Goal: Transaction & Acquisition: Purchase product/service

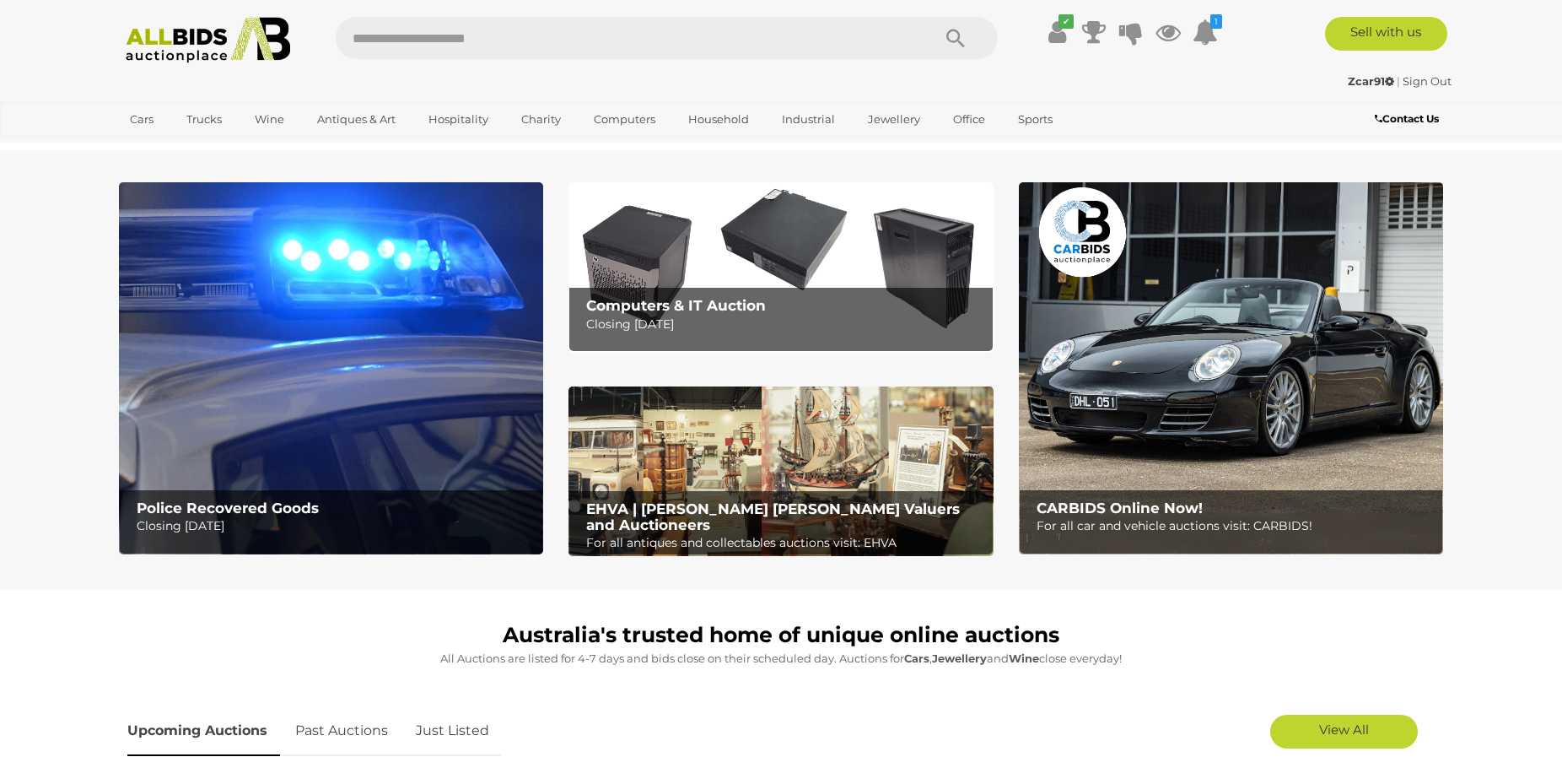
click at [460, 315] on img at bounding box center [331, 368] width 424 height 372
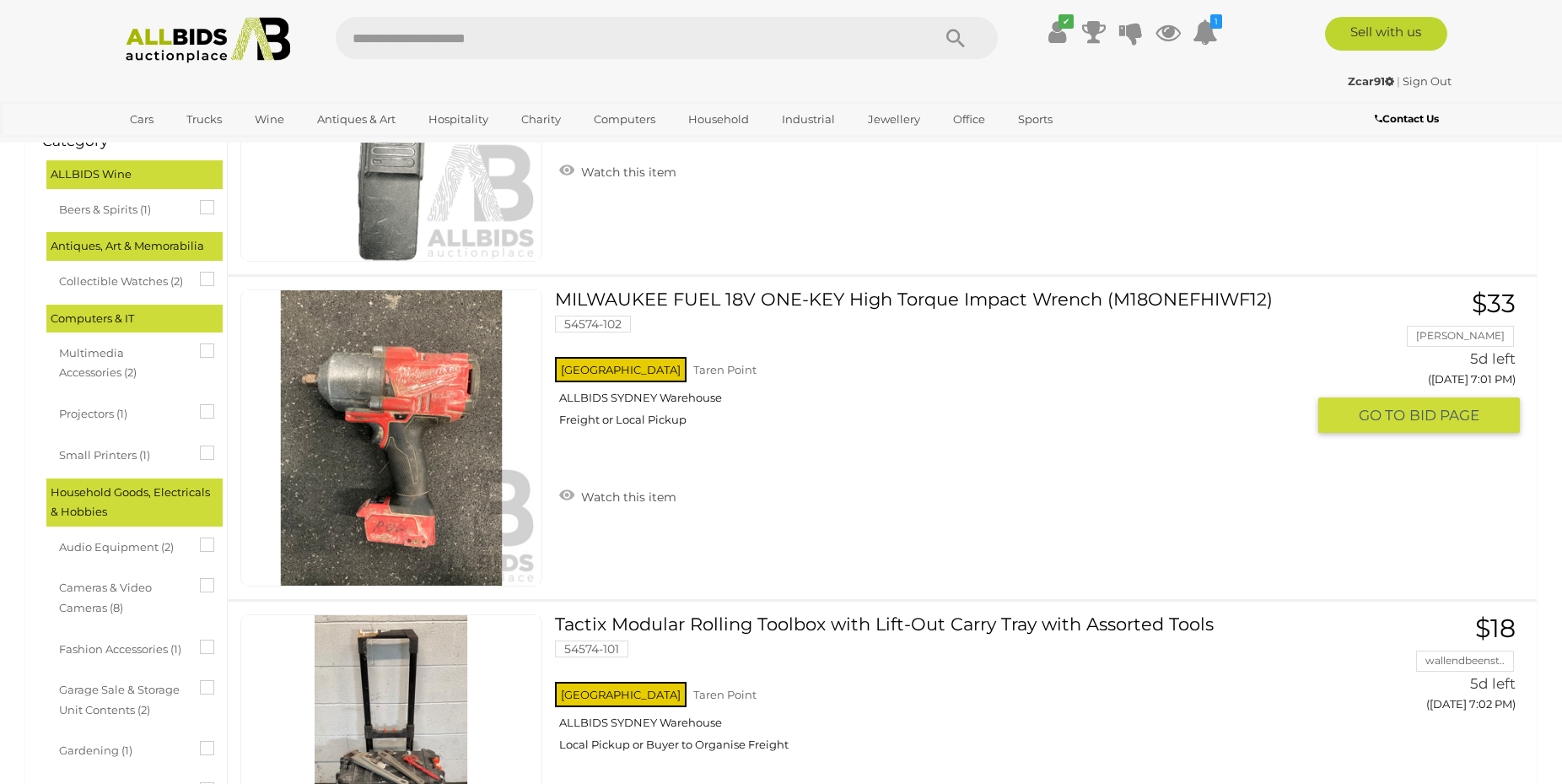
scroll to position [86, 0]
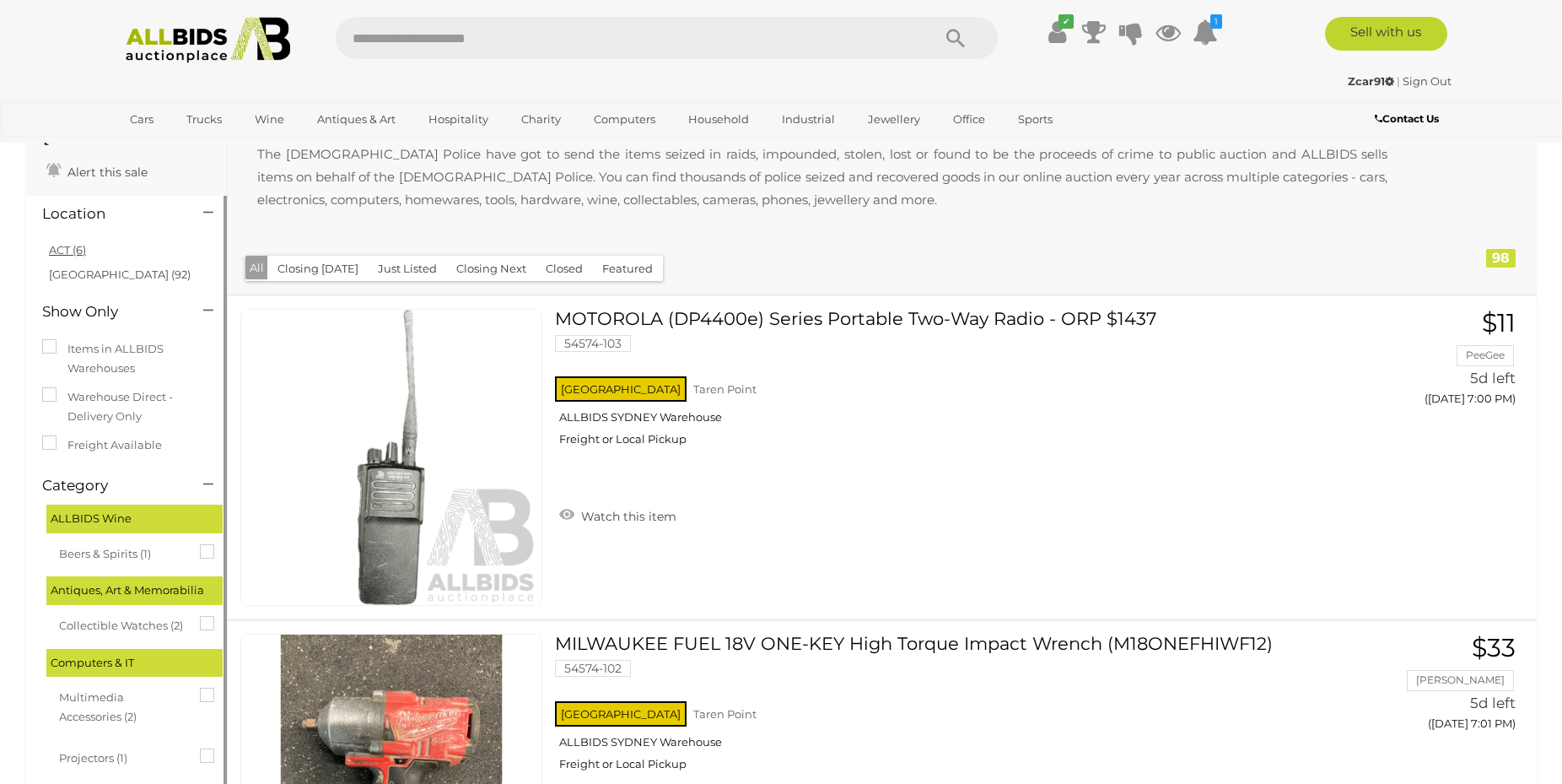
click at [62, 246] on link "ACT (6)" at bounding box center [67, 249] width 38 height 13
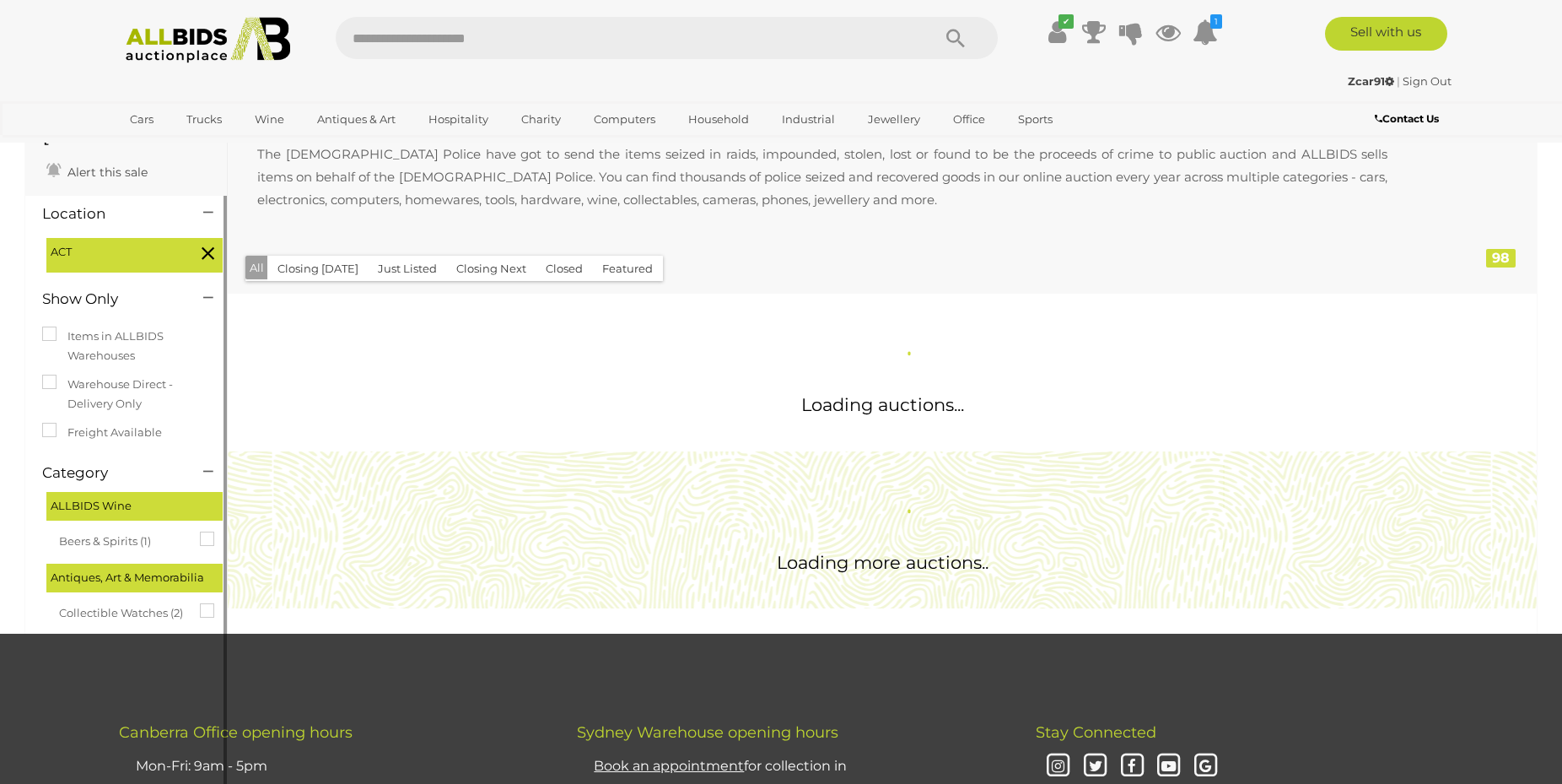
scroll to position [0, 0]
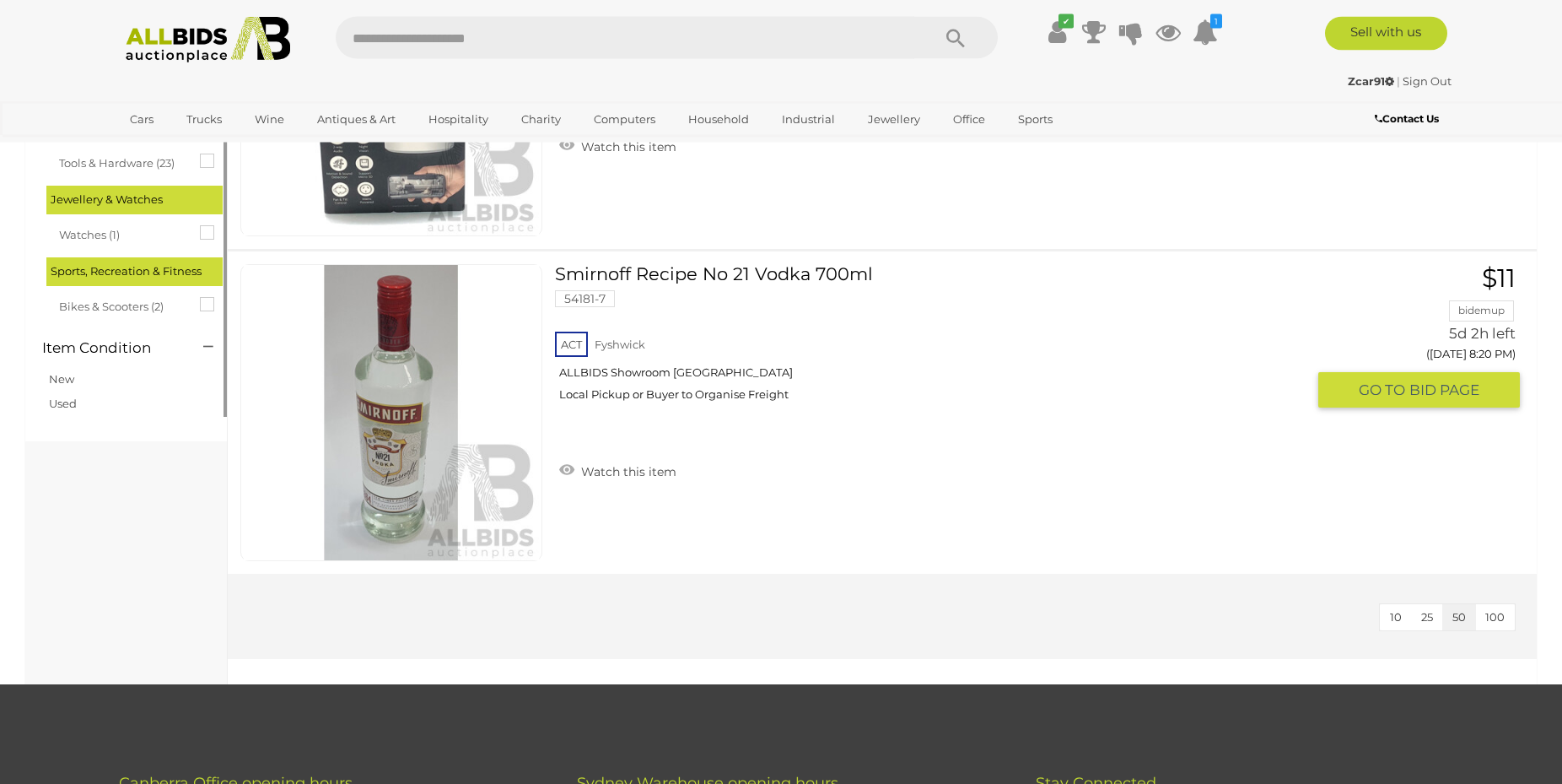
scroll to position [1634, 0]
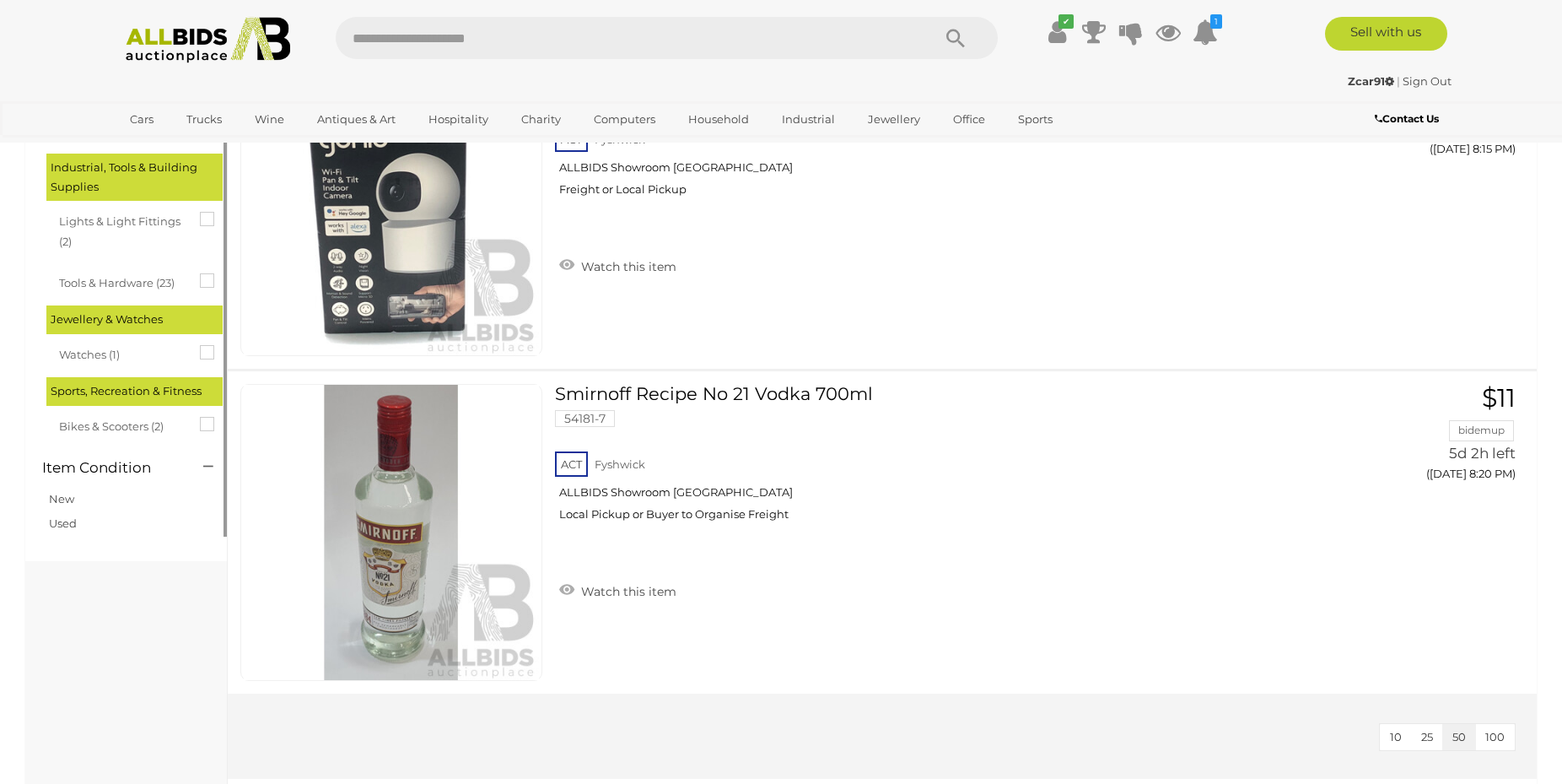
click at [187, 36] on img at bounding box center [208, 39] width 183 height 46
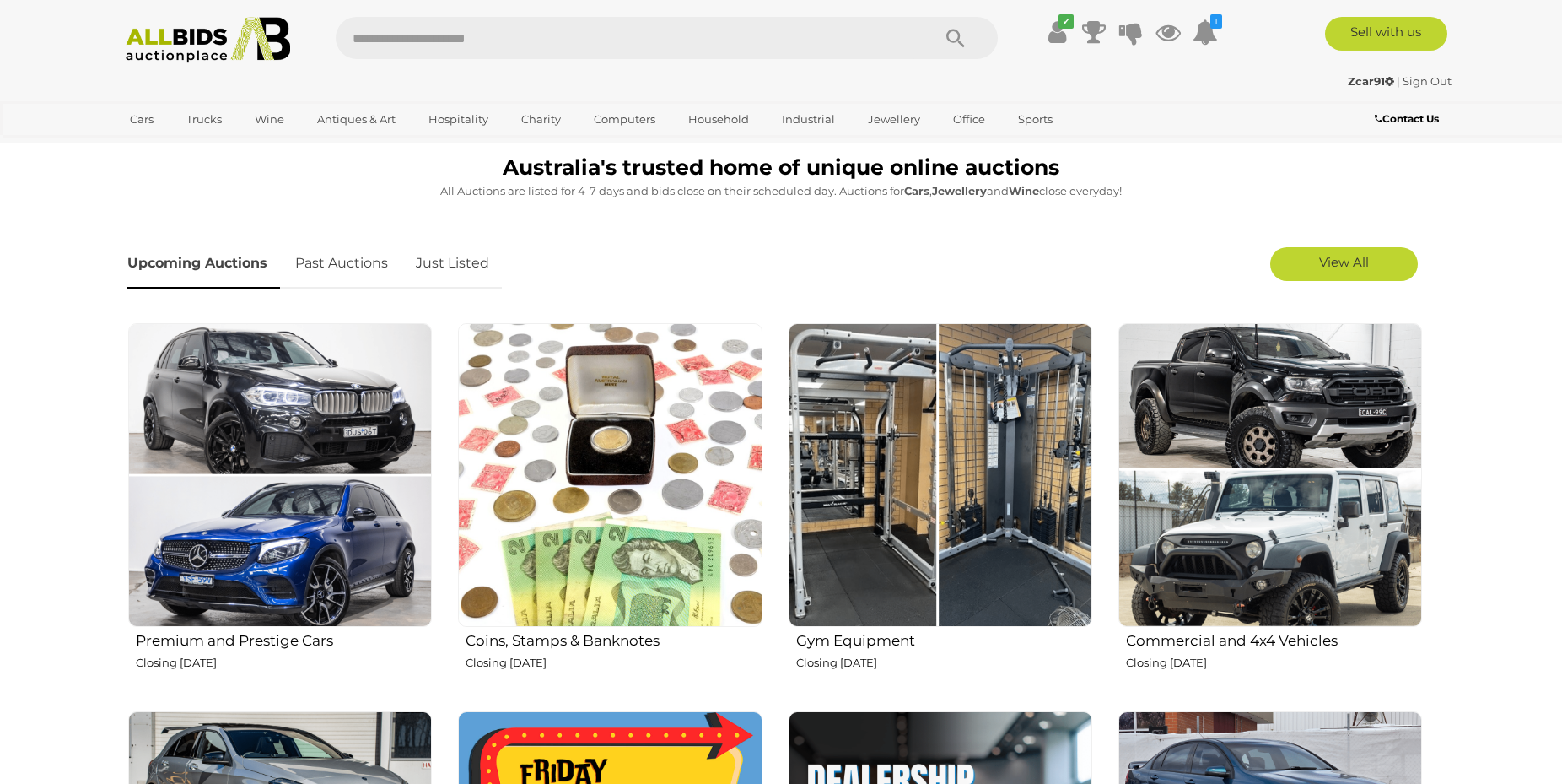
scroll to position [516, 0]
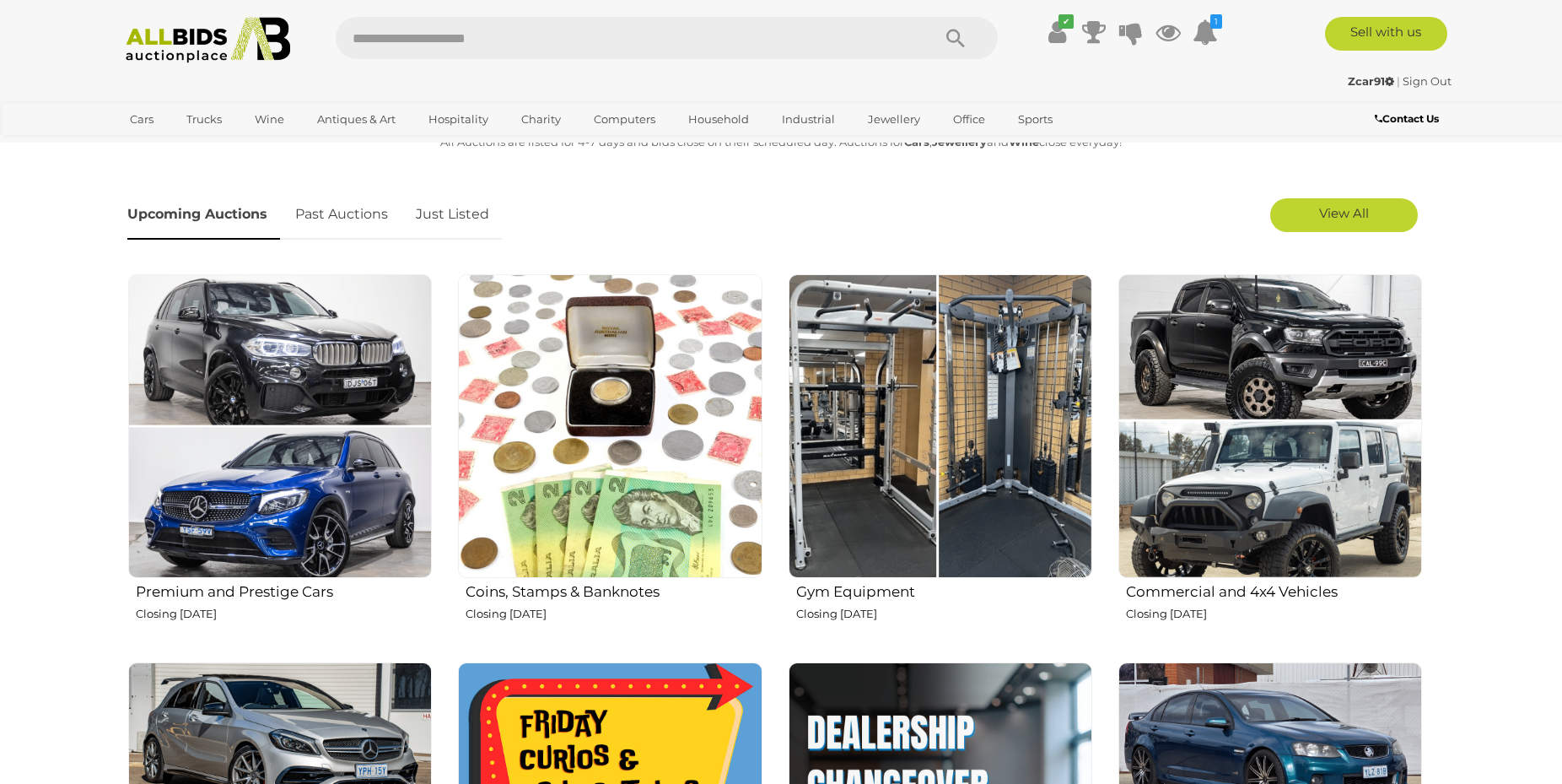
click at [986, 501] on img at bounding box center [940, 426] width 304 height 303
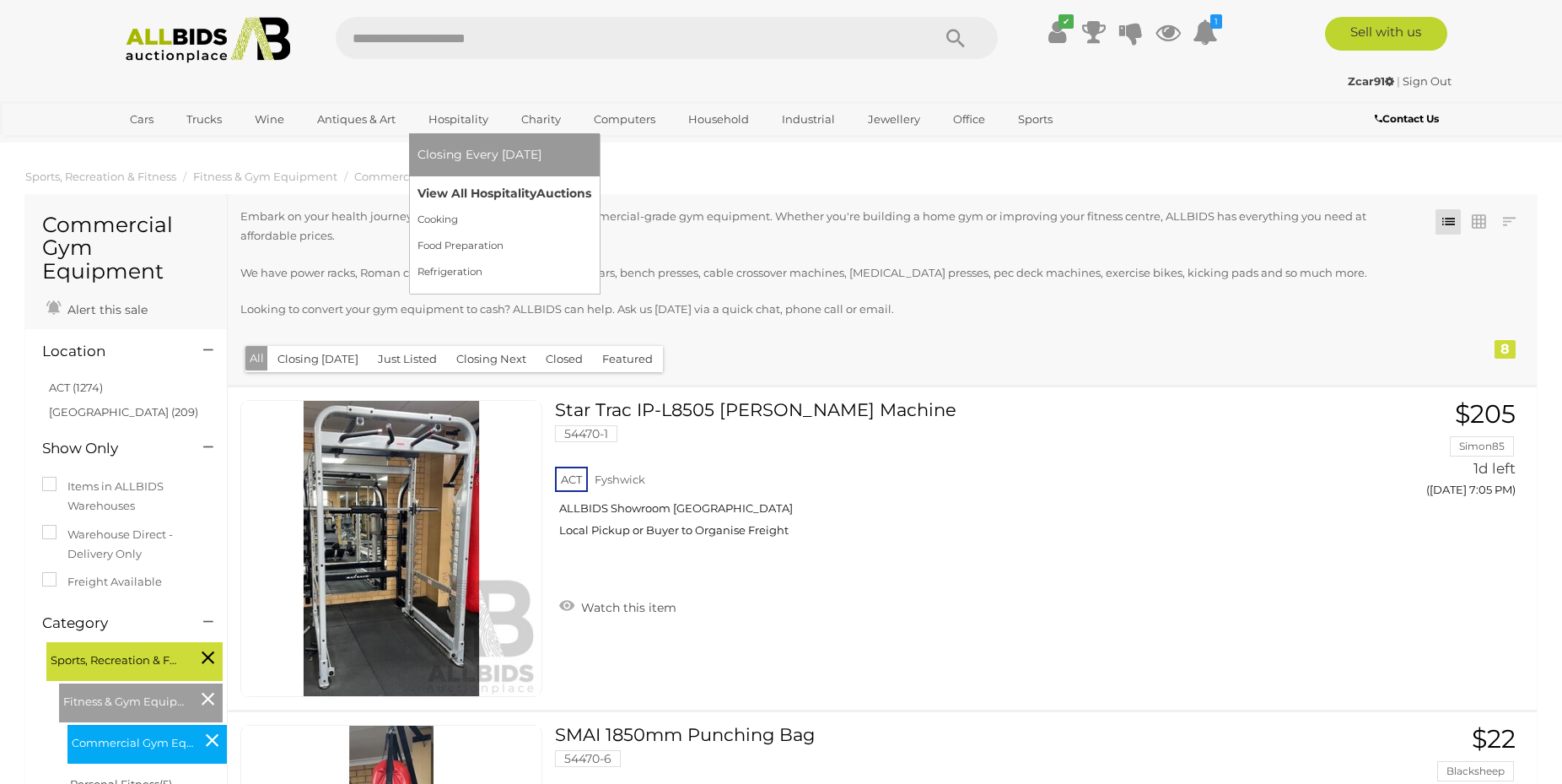
click at [455, 191] on link "View All Hospitality Auctions" at bounding box center [504, 194] width 174 height 26
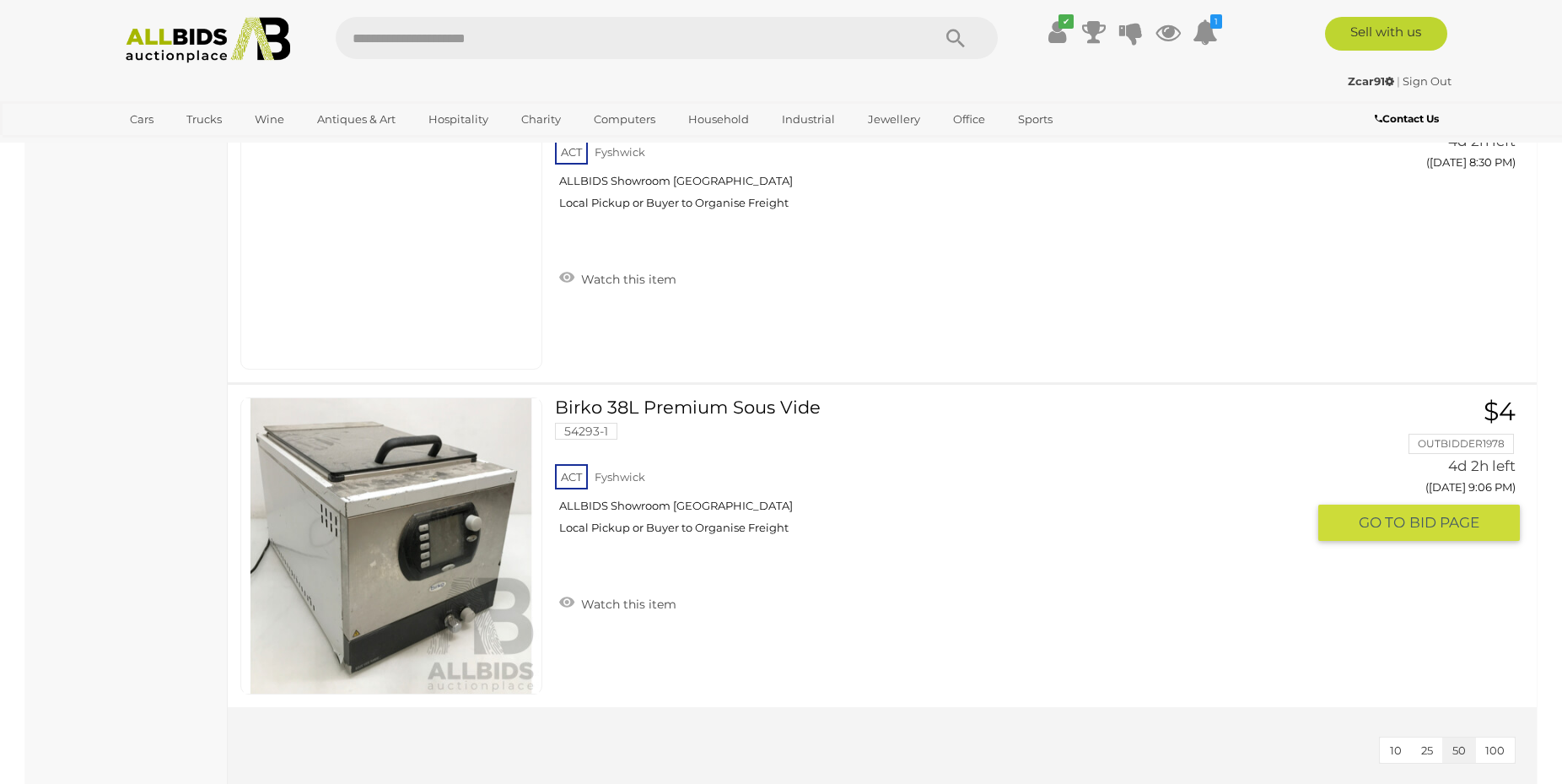
scroll to position [4044, 0]
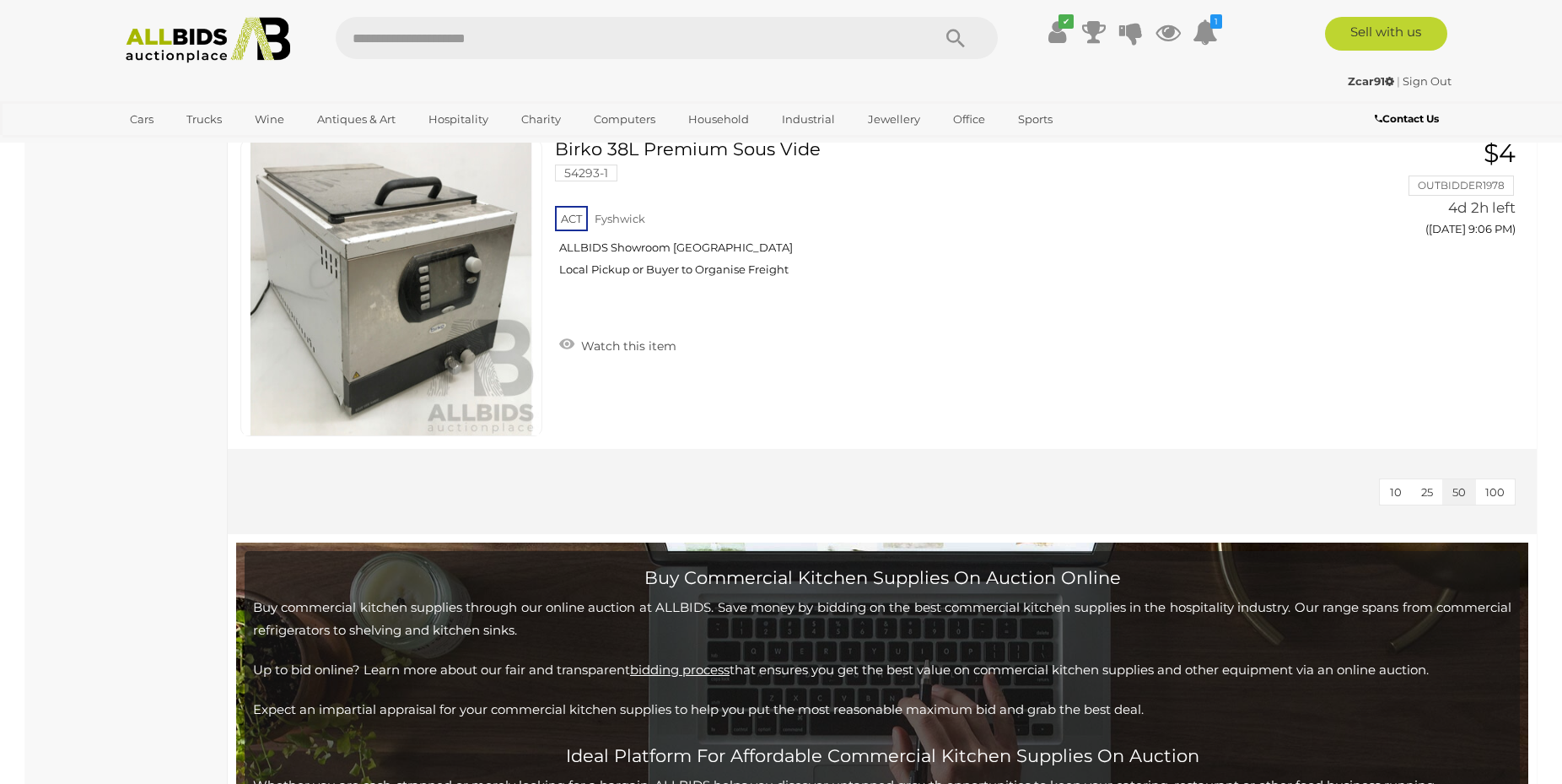
click at [158, 51] on img at bounding box center [208, 39] width 183 height 46
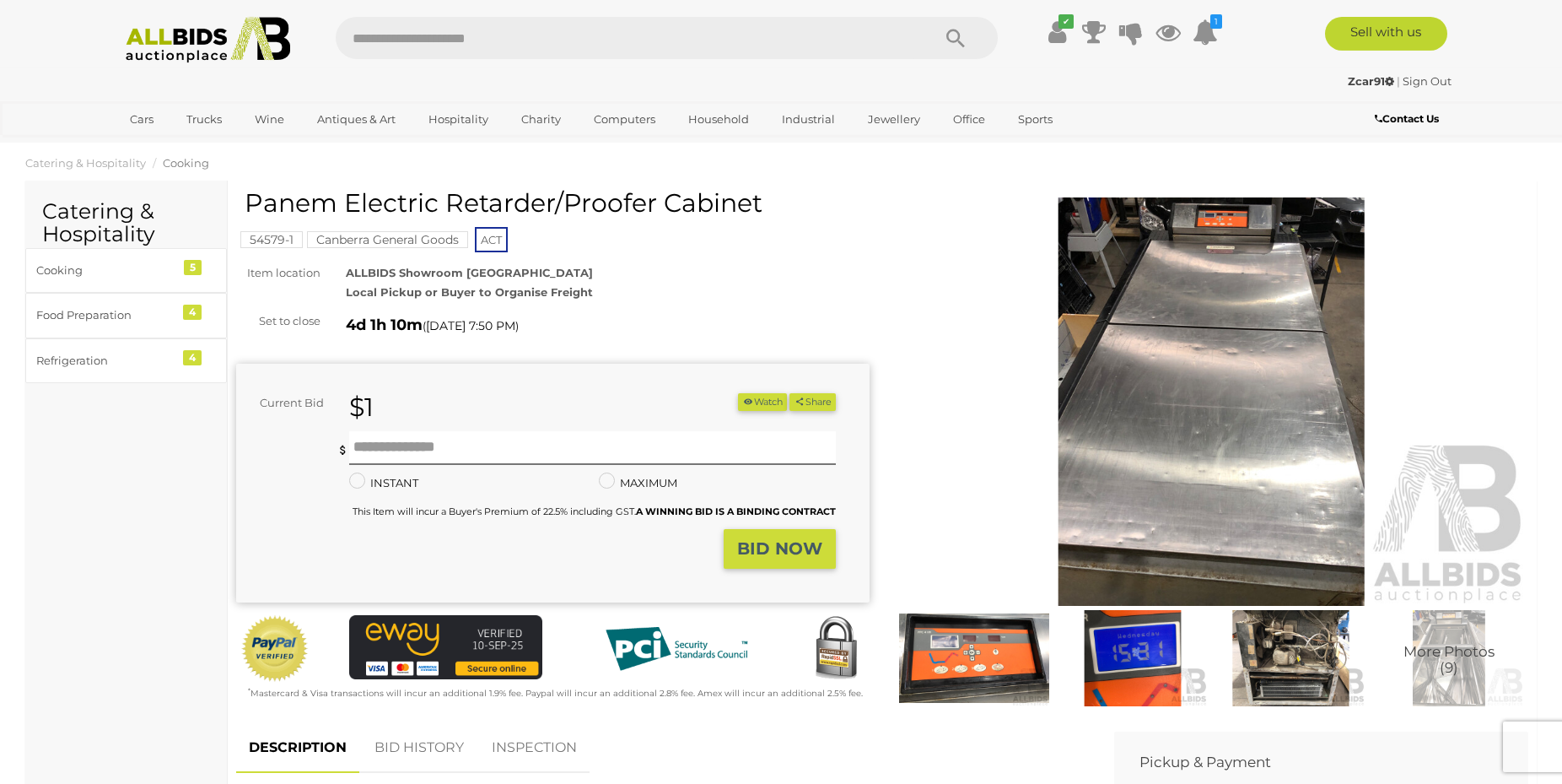
scroll to position [172, 0]
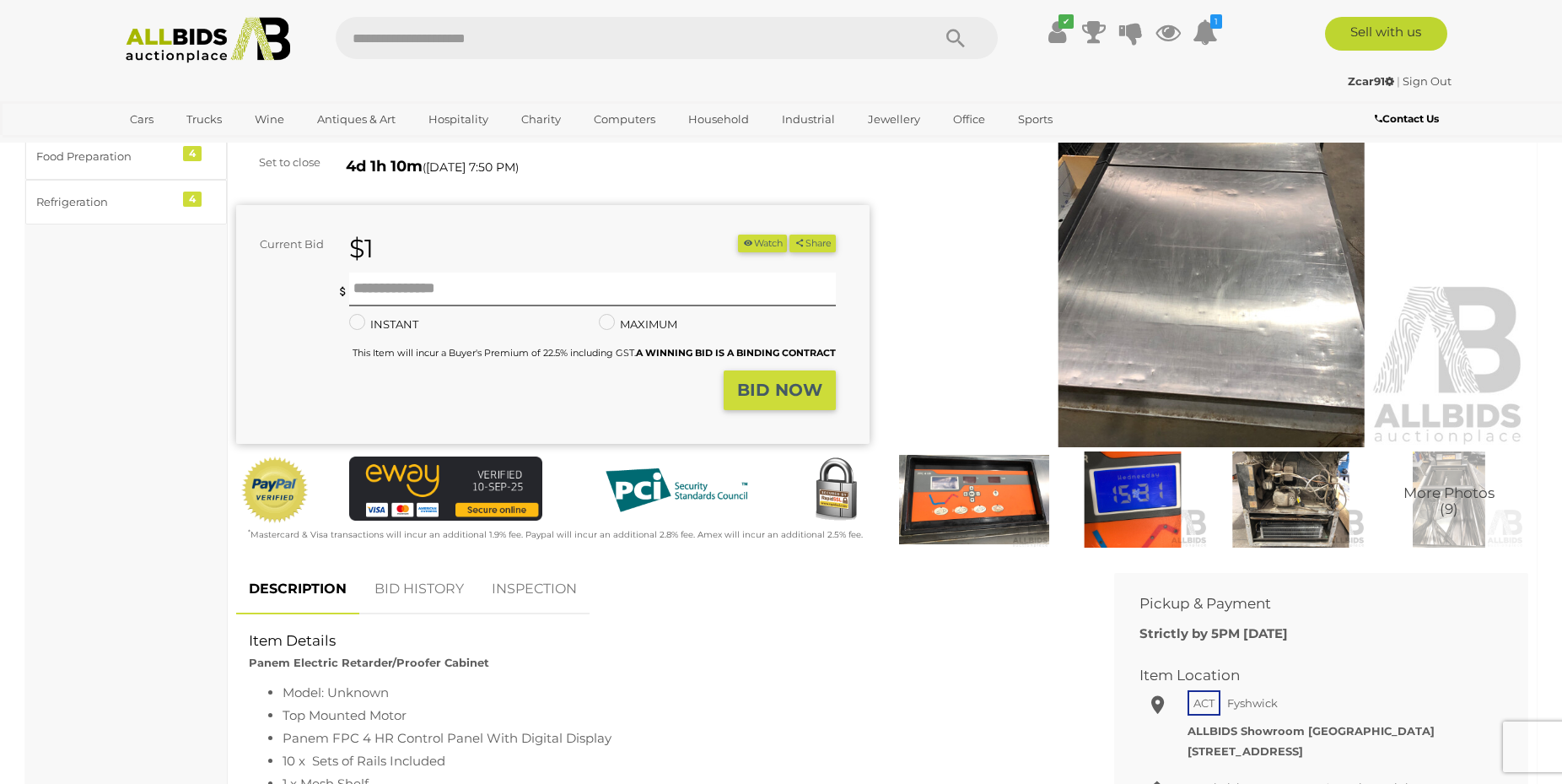
click at [1146, 504] on img at bounding box center [1133, 499] width 150 height 97
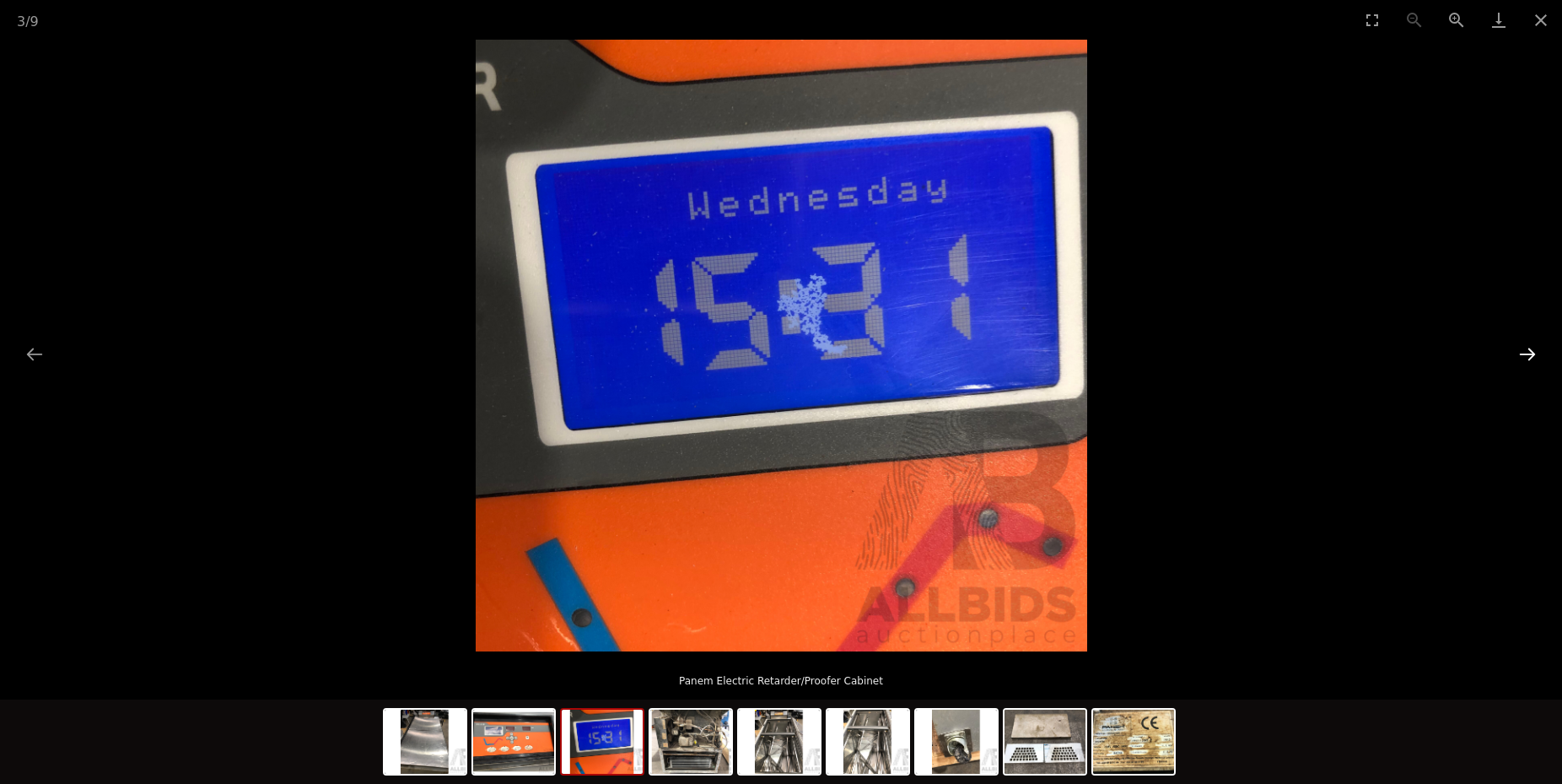
click at [1518, 354] on button "Next slide" at bounding box center [1527, 354] width 36 height 33
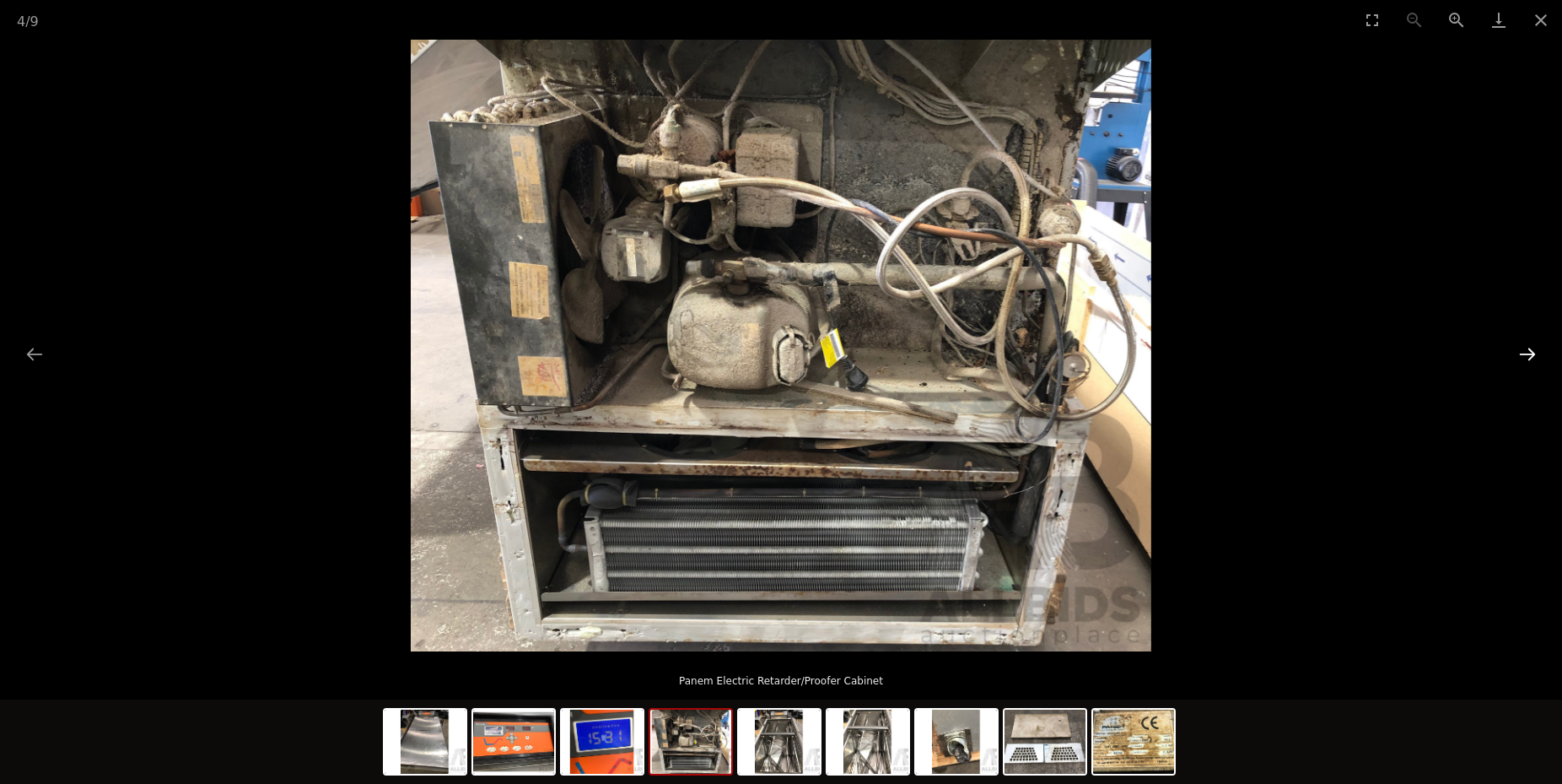
click at [1516, 353] on button "Next slide" at bounding box center [1527, 354] width 36 height 33
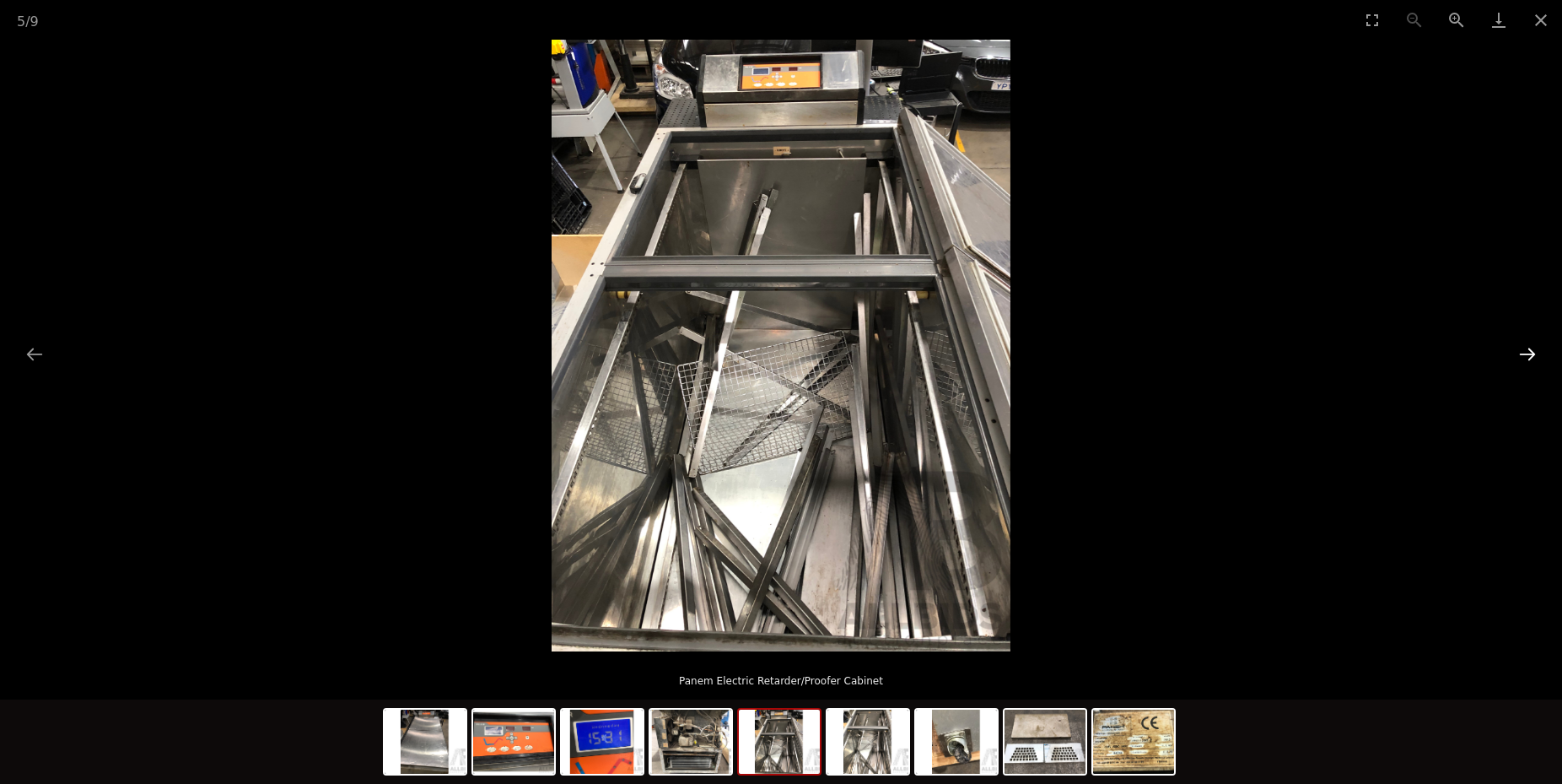
click at [1517, 354] on button "Next slide" at bounding box center [1527, 354] width 36 height 33
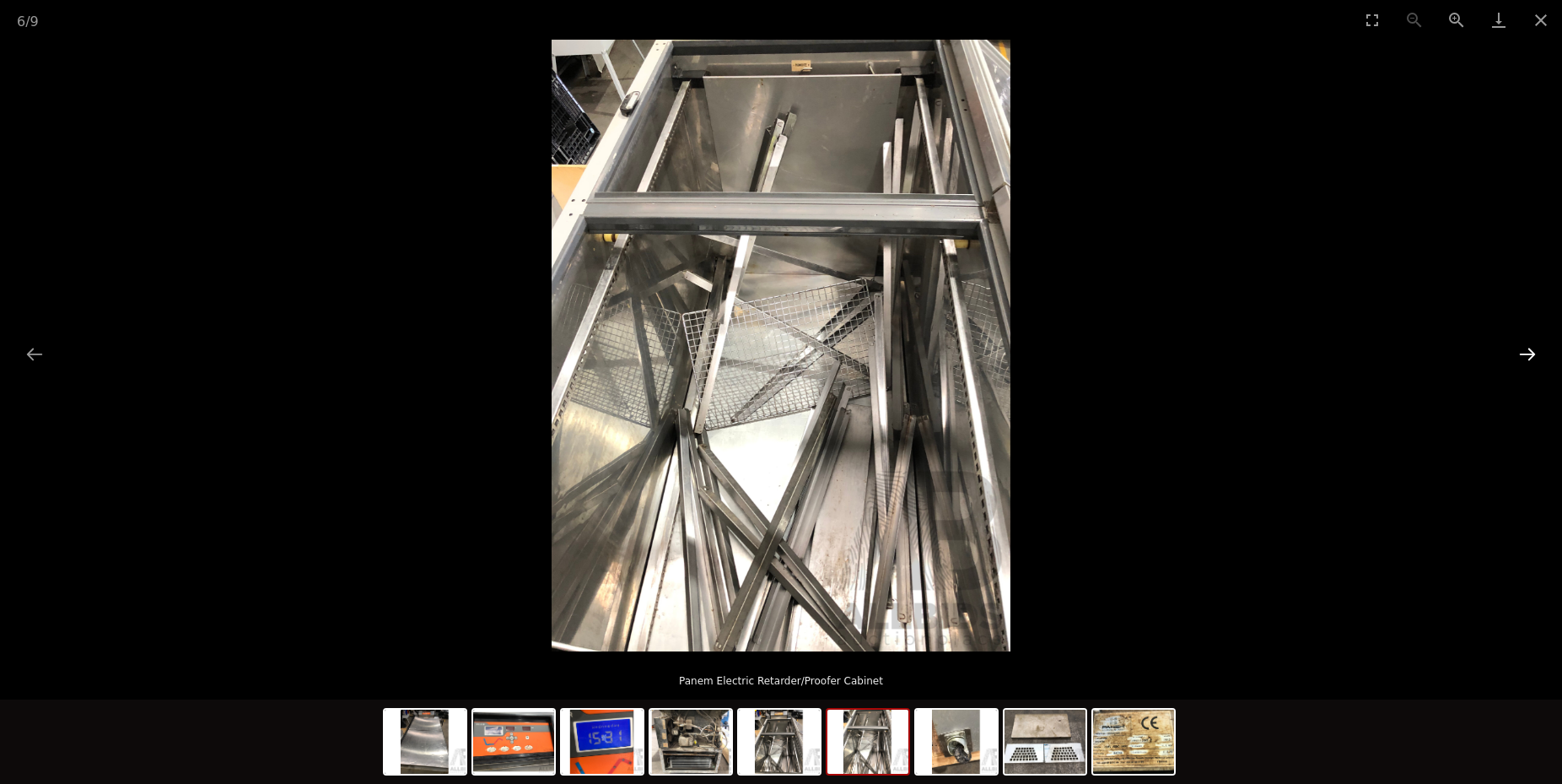
click at [1517, 354] on button "Next slide" at bounding box center [1527, 354] width 36 height 33
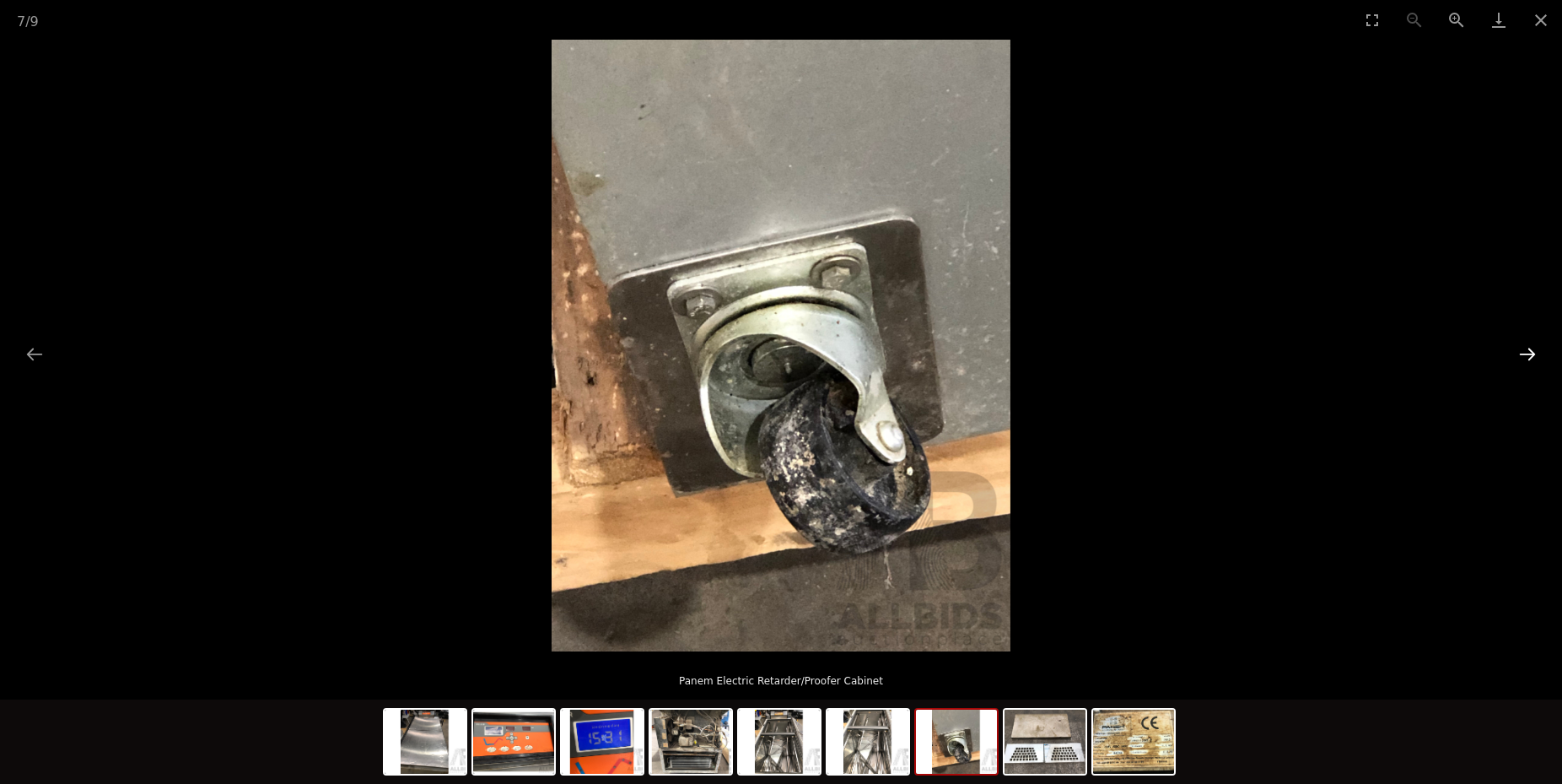
click at [1518, 354] on button "Next slide" at bounding box center [1527, 354] width 36 height 33
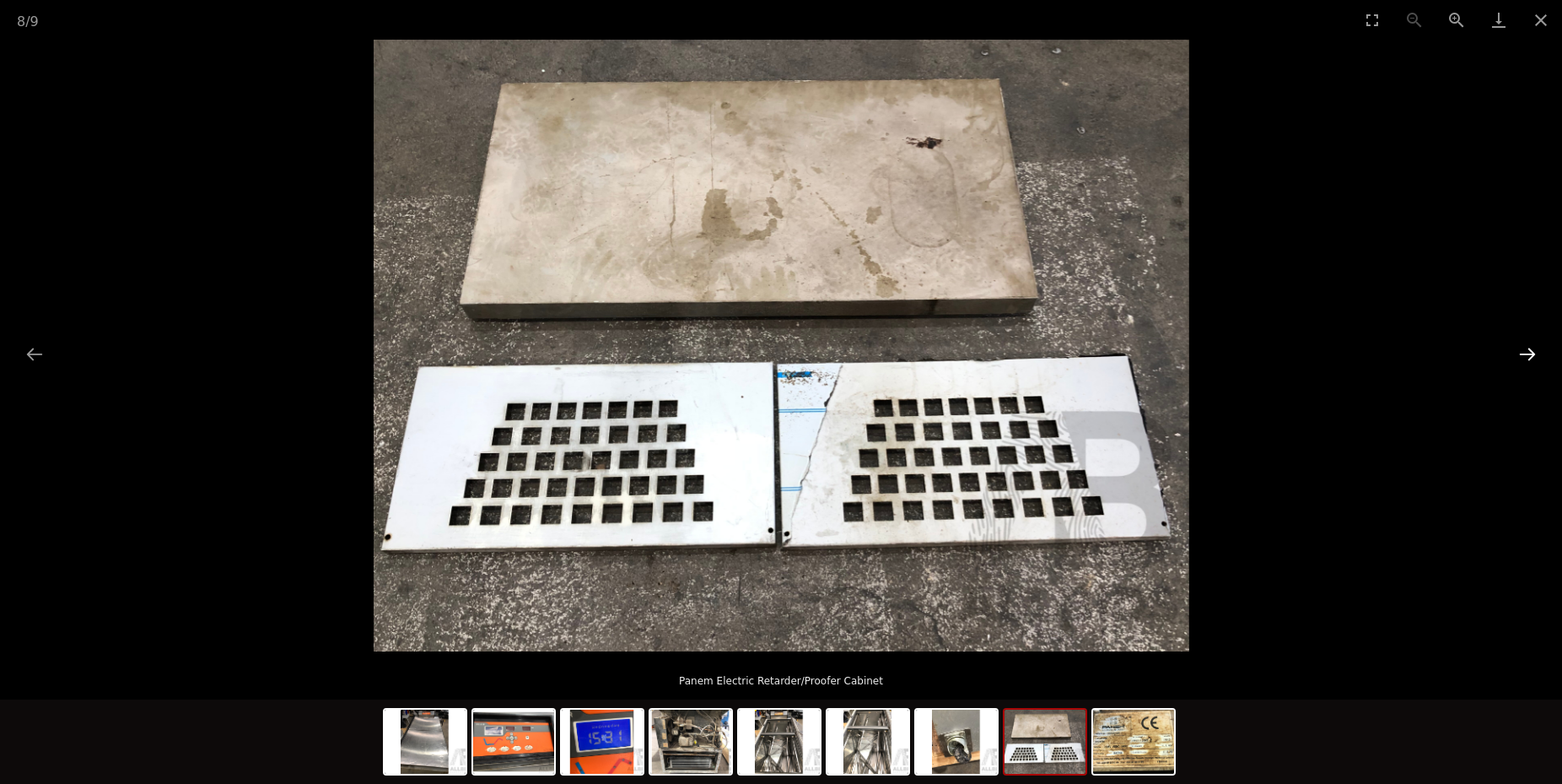
click at [1518, 354] on button "Next slide" at bounding box center [1527, 354] width 36 height 33
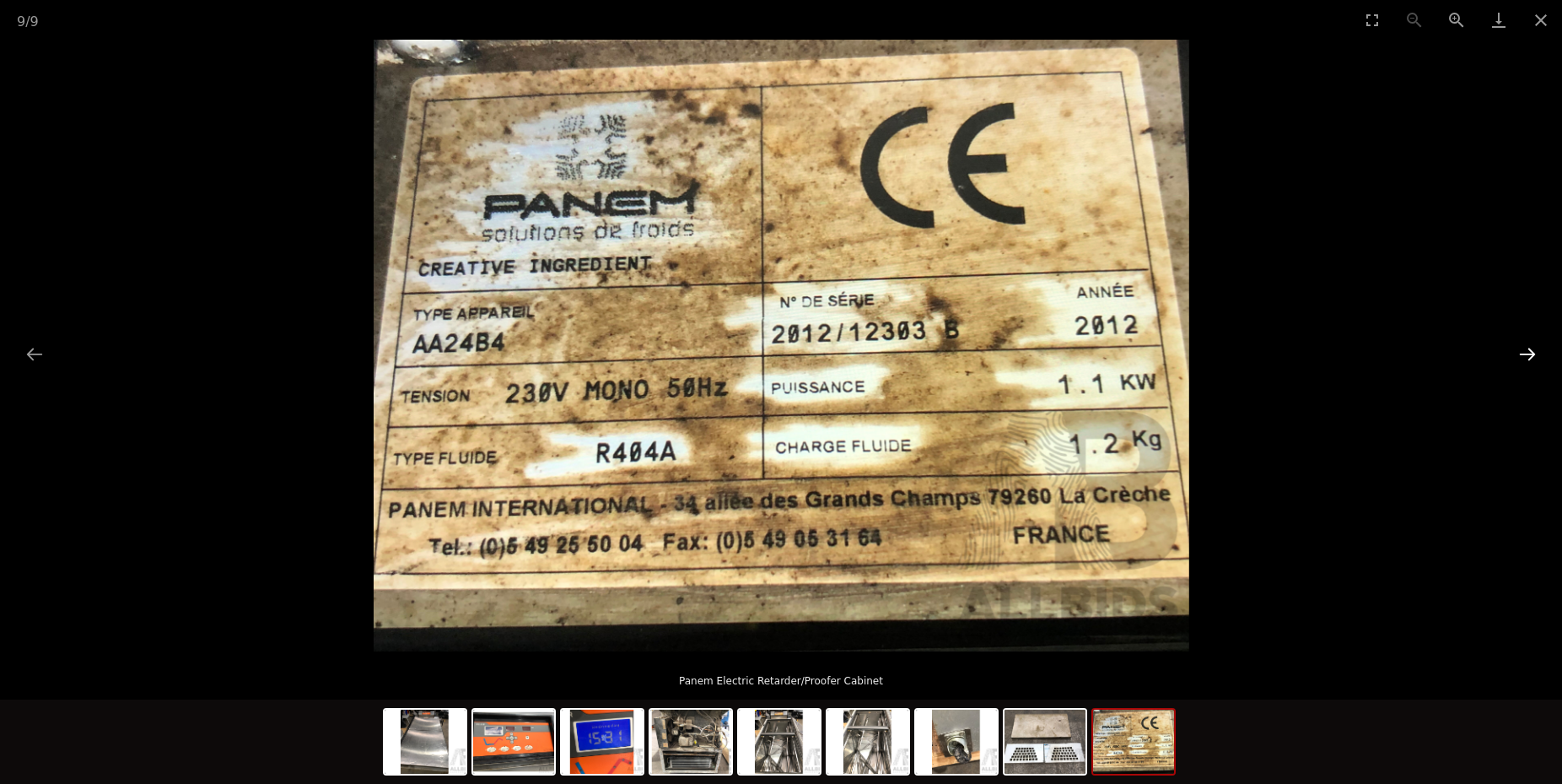
click at [1519, 353] on button "Next slide" at bounding box center [1527, 354] width 36 height 33
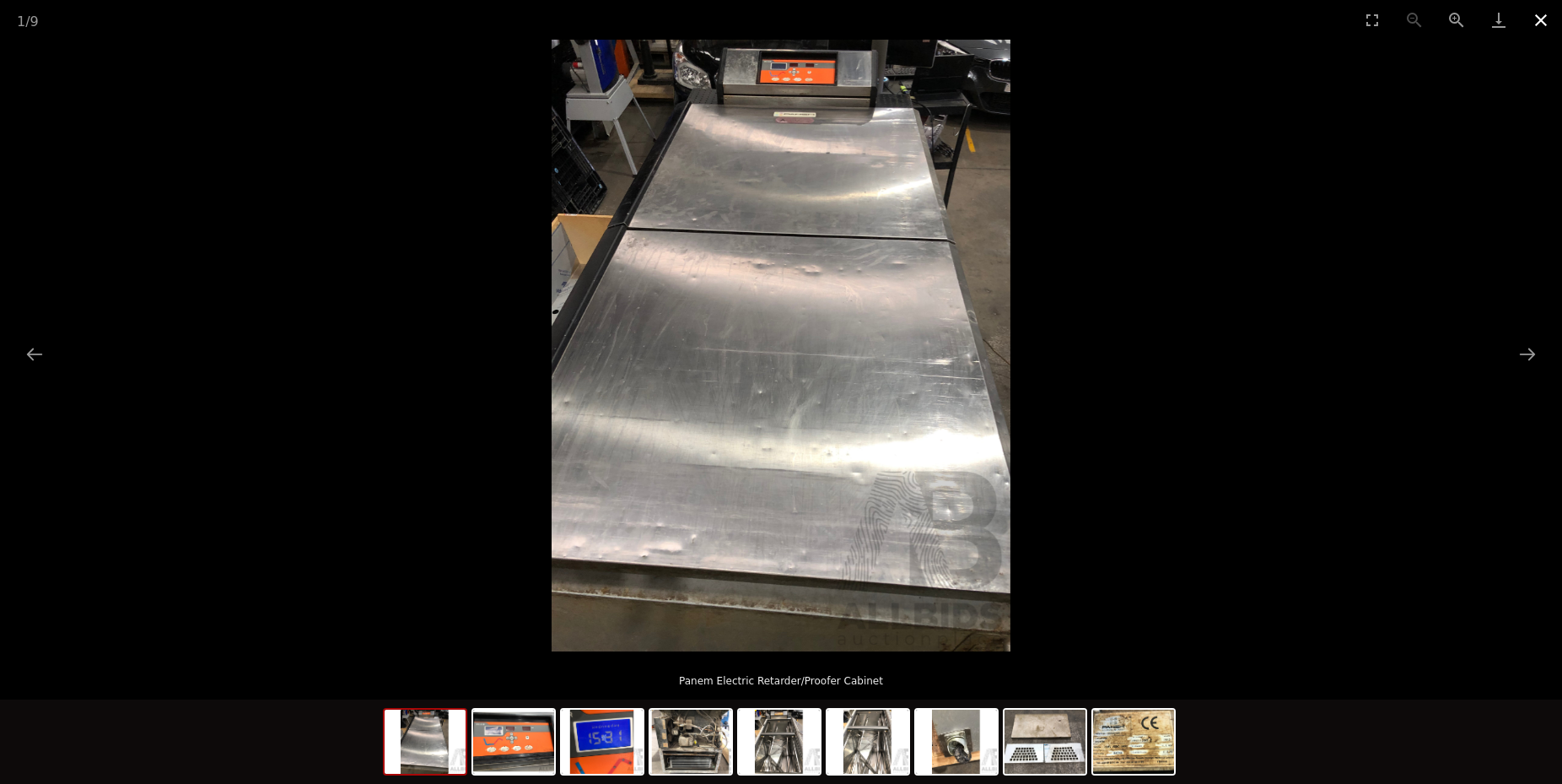
click at [1537, 29] on button "Close gallery" at bounding box center [1541, 19] width 42 height 39
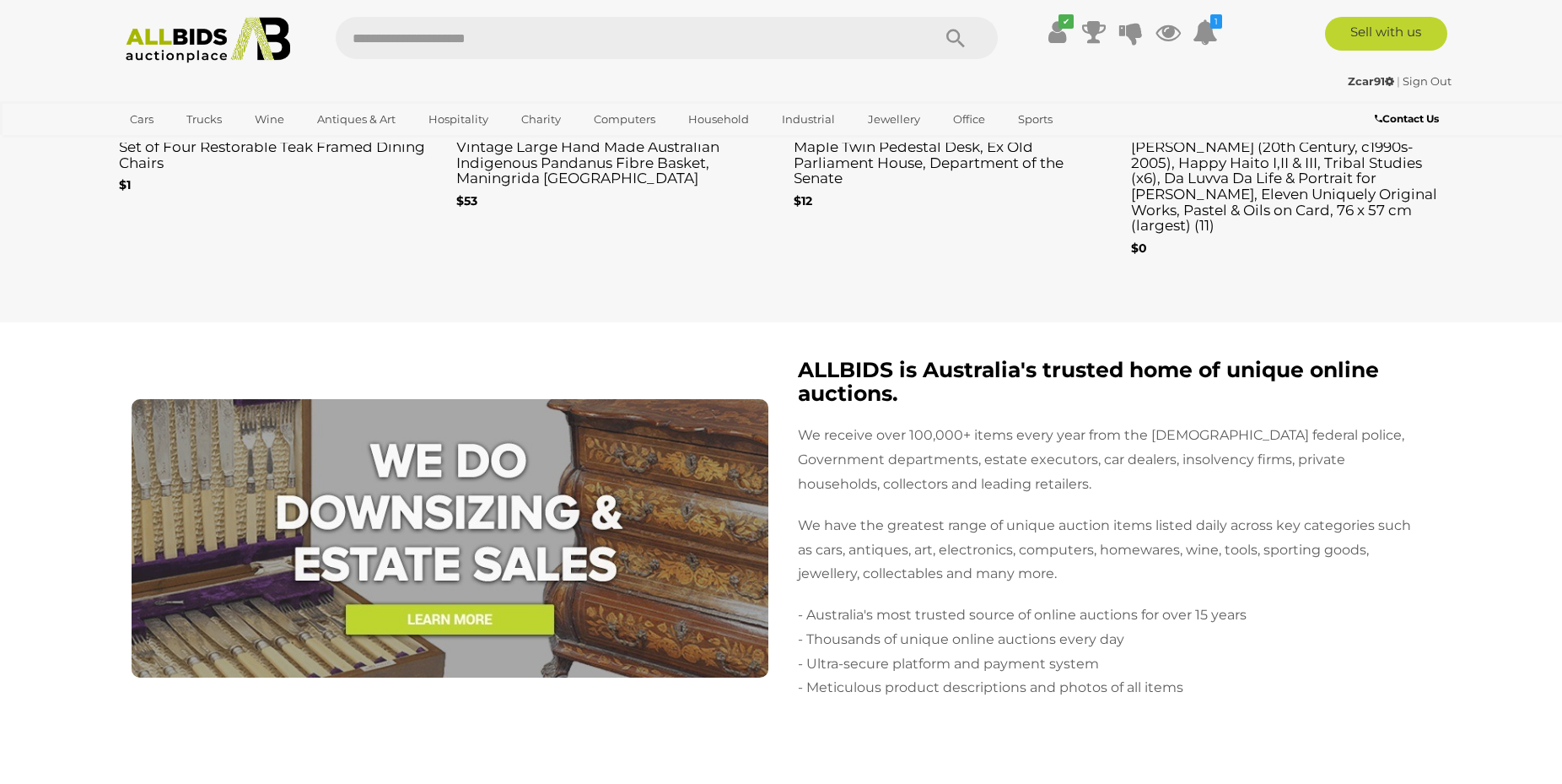
scroll to position [3355, 0]
